Goal: Navigation & Orientation: Find specific page/section

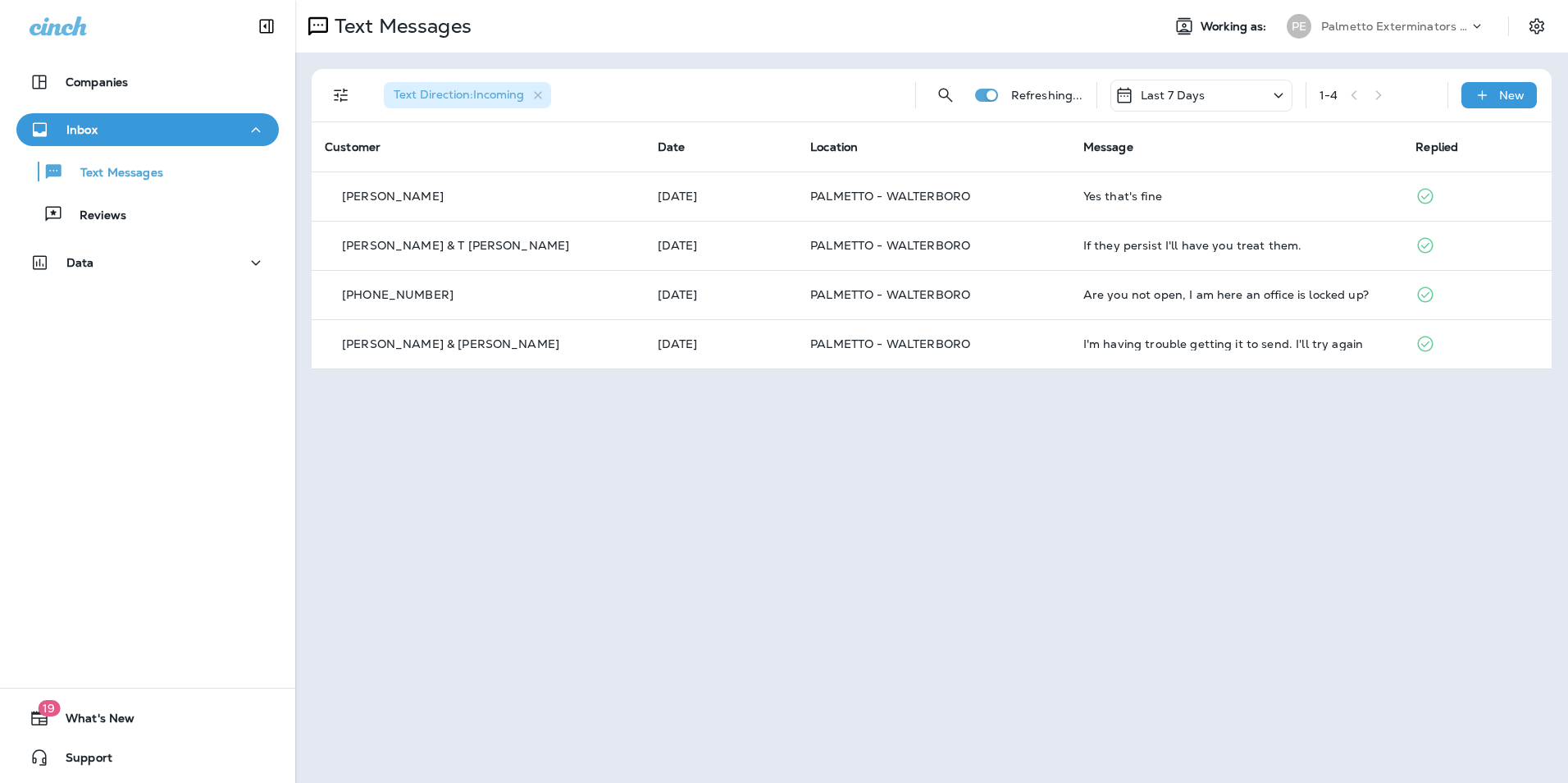
click at [179, 172] on div "Text Messages" at bounding box center [147, 171] width 250 height 25
click at [172, 224] on div "Reviews" at bounding box center [147, 214] width 250 height 25
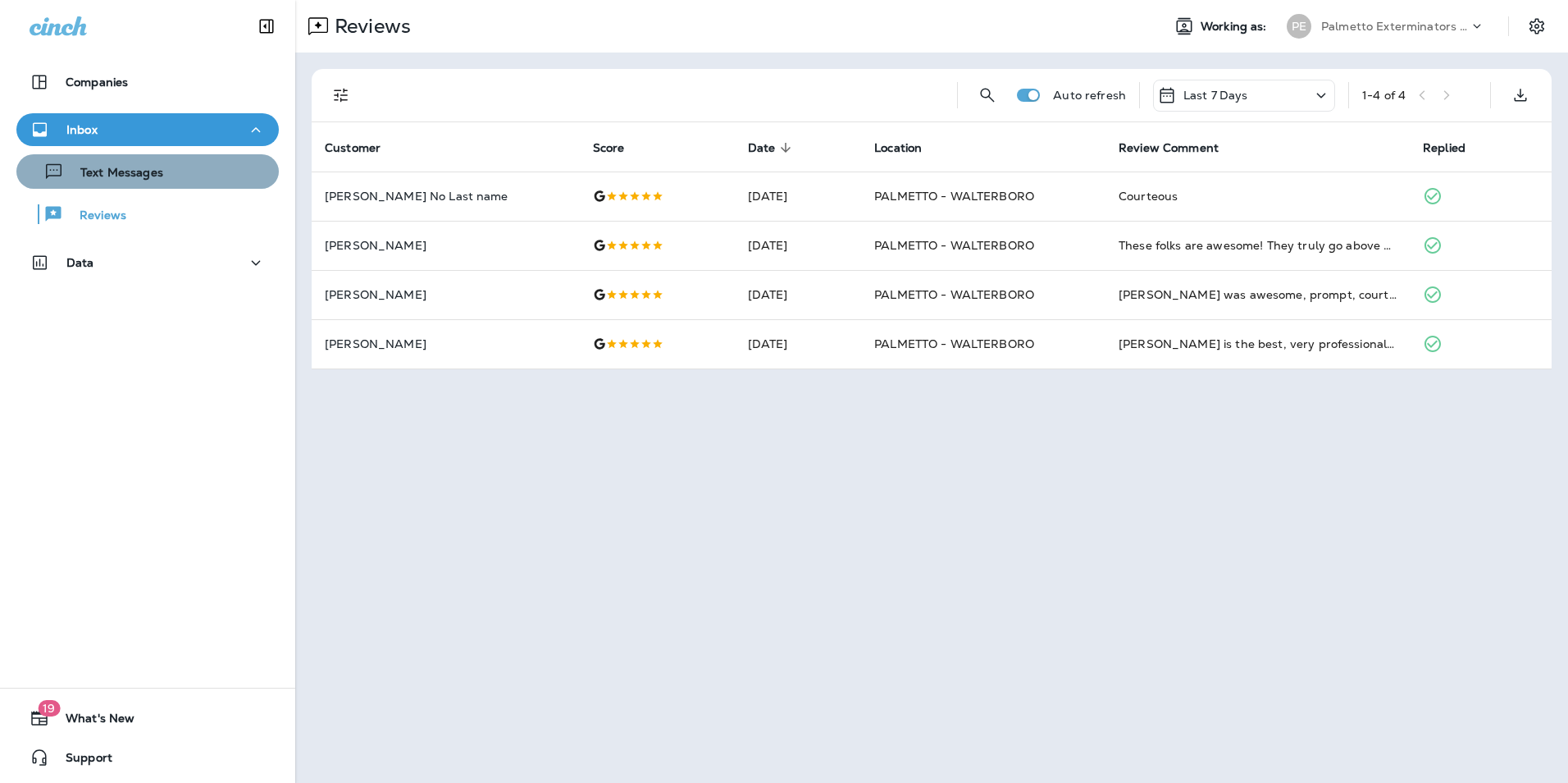
click at [169, 180] on div "Text Messages" at bounding box center [147, 171] width 250 height 25
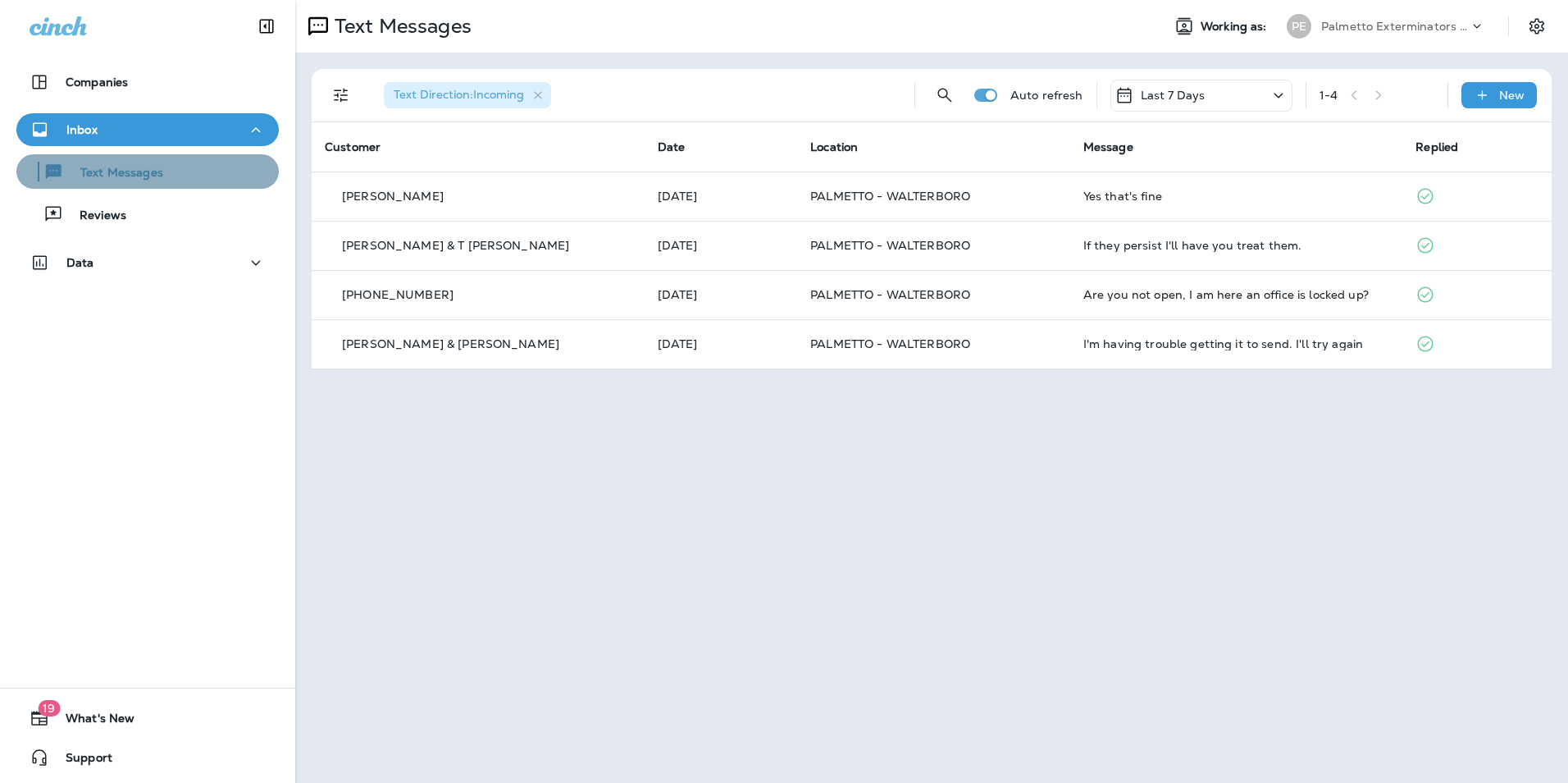
click at [182, 185] on button "Text Messages" at bounding box center [147, 171] width 263 height 34
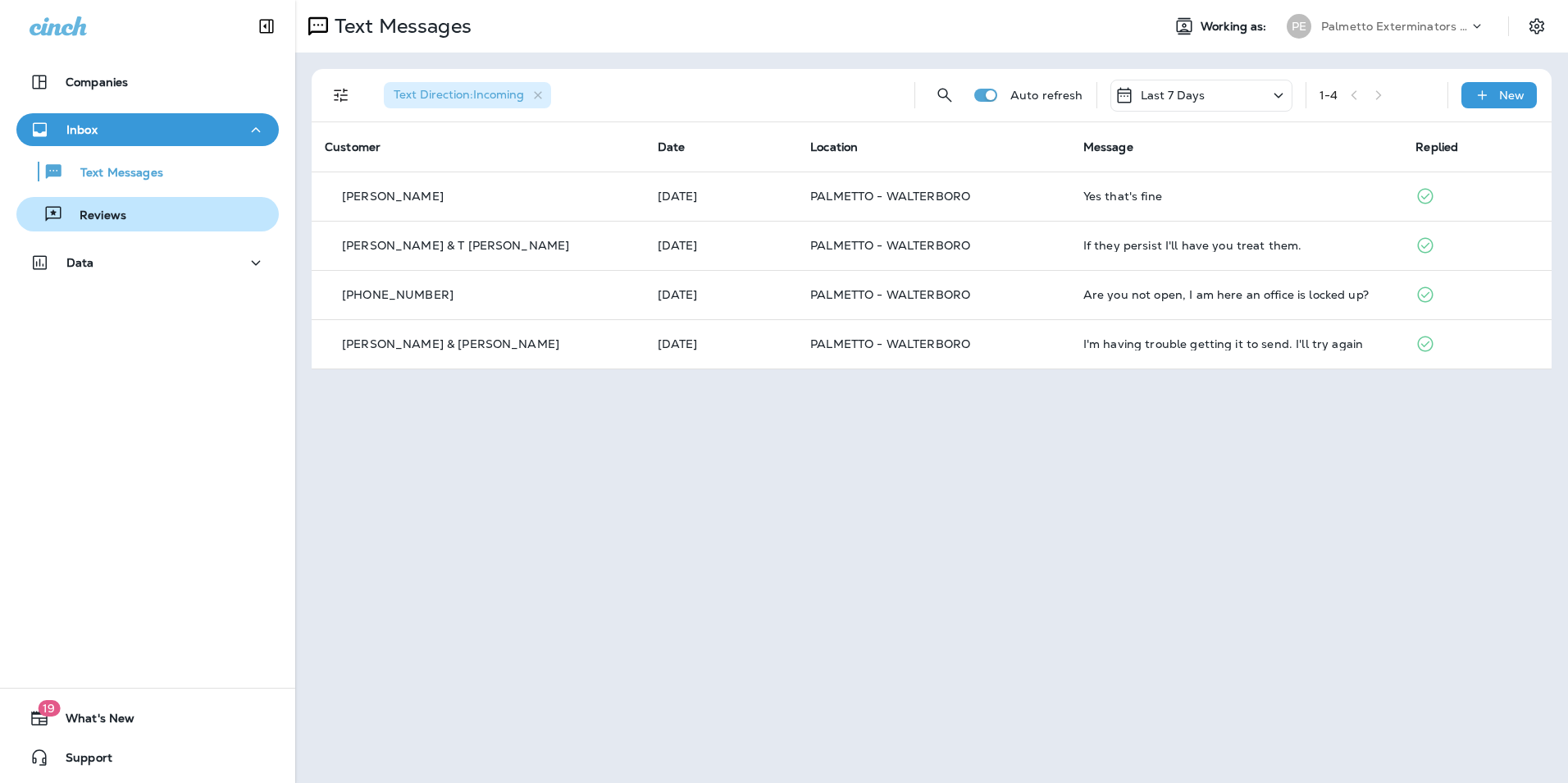
click at [187, 216] on div "Reviews" at bounding box center [147, 214] width 250 height 25
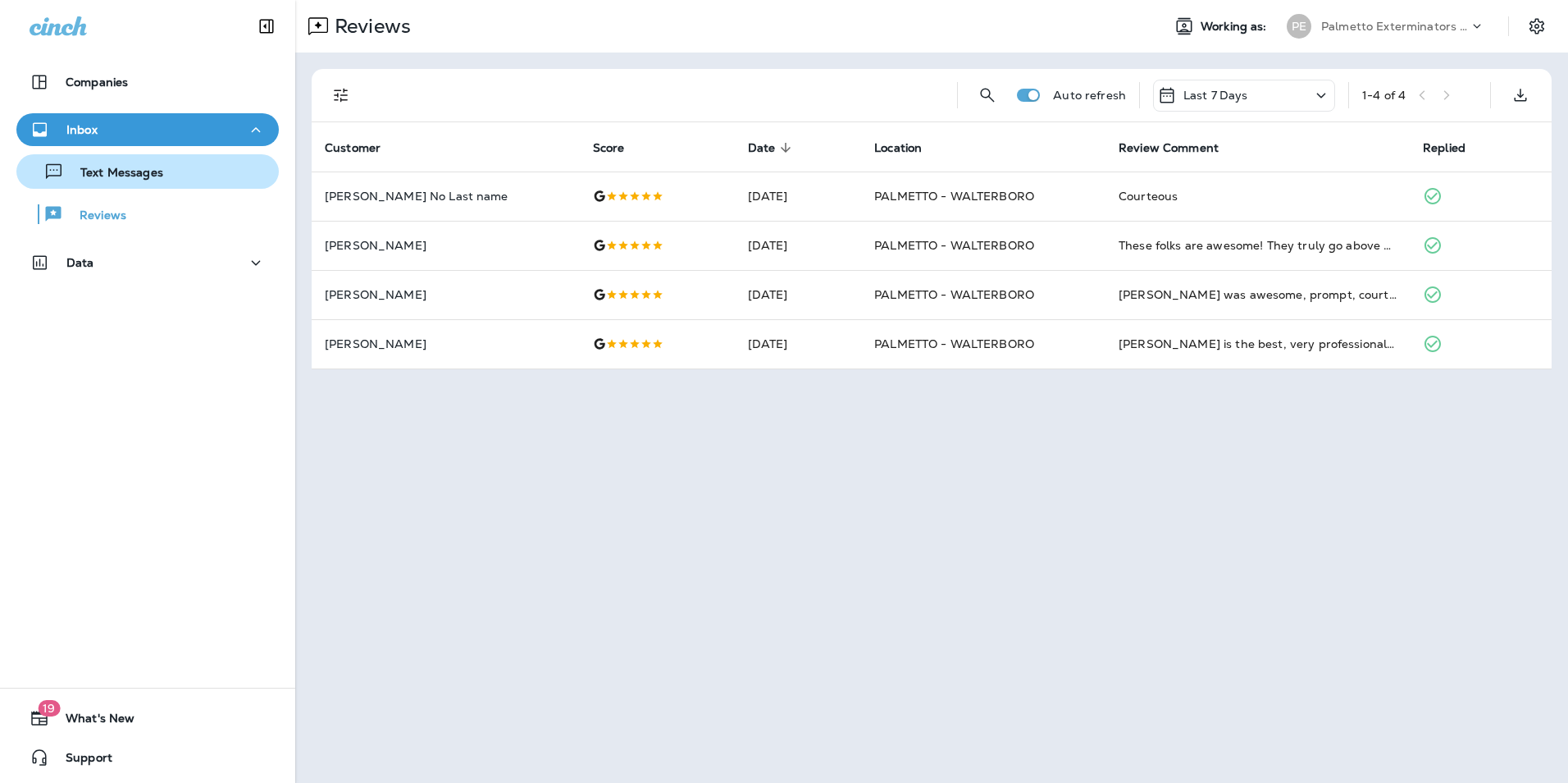
click at [189, 177] on div "Text Messages" at bounding box center [147, 171] width 250 height 25
